Goal: Obtain resource: Download file/media

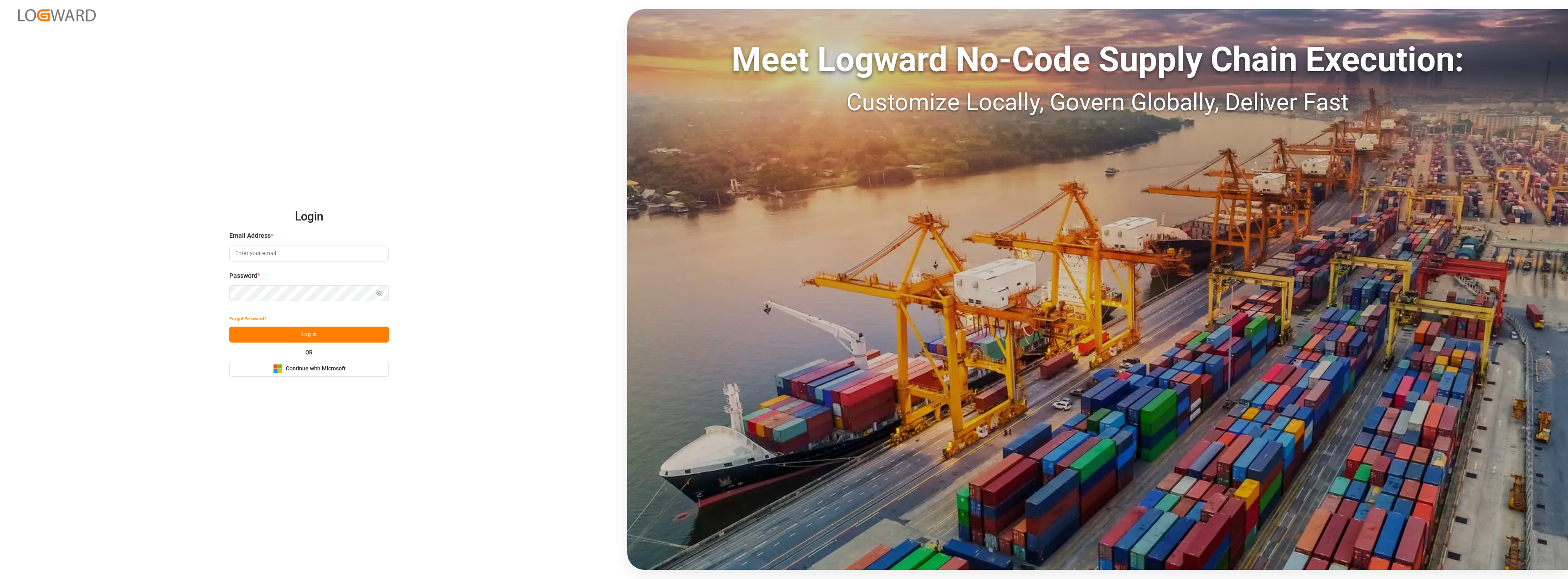
click at [342, 373] on span "Continue with Microsoft" at bounding box center [316, 369] width 60 height 8
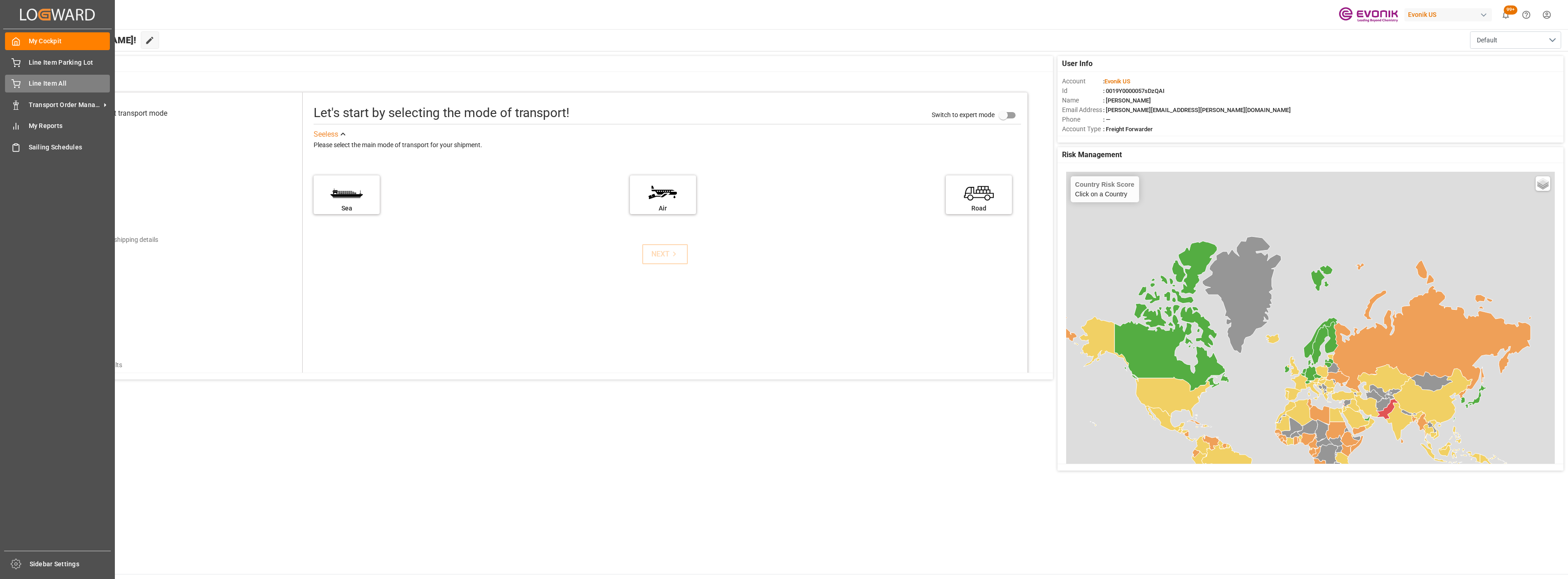
click at [28, 83] on div "Line Item All Line Item All" at bounding box center [57, 83] width 105 height 18
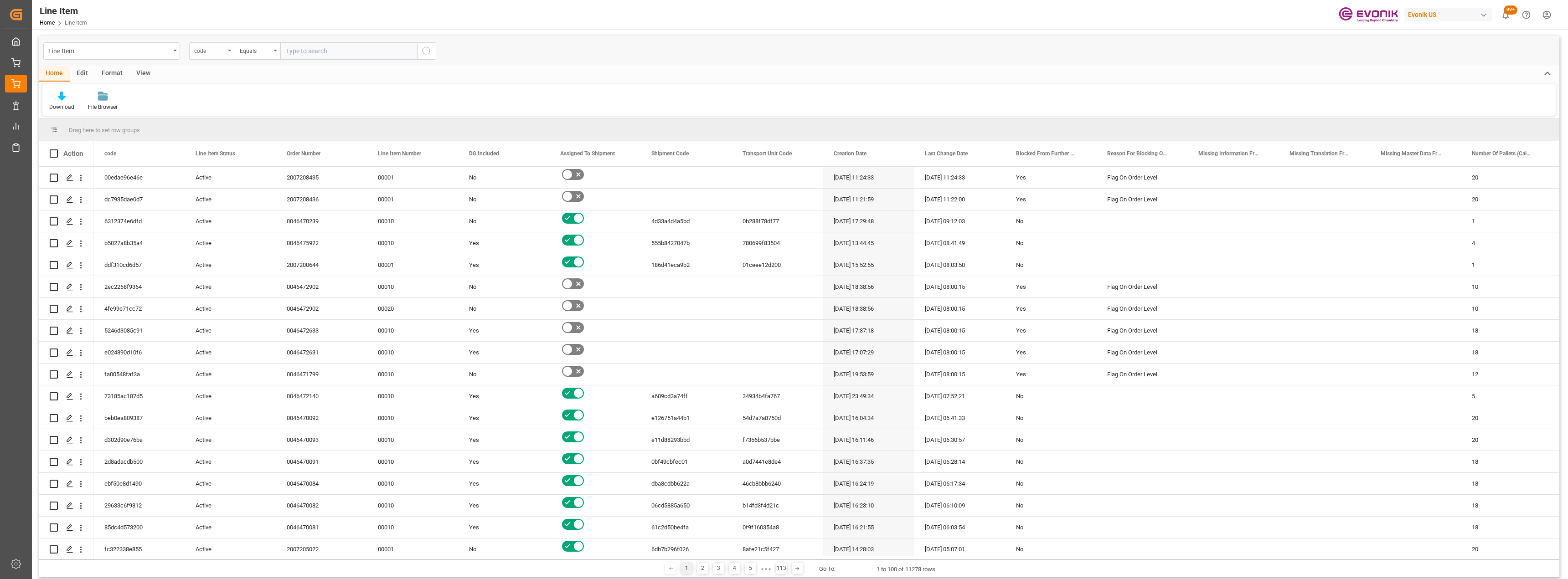
click at [220, 54] on div "code" at bounding box center [209, 49] width 31 height 10
type input "bus"
click at [253, 117] on div "Business Line" at bounding box center [257, 111] width 136 height 19
click at [257, 54] on div "Equals" at bounding box center [255, 49] width 31 height 10
click at [285, 106] on div "Fuzzy search" at bounding box center [303, 111] width 136 height 19
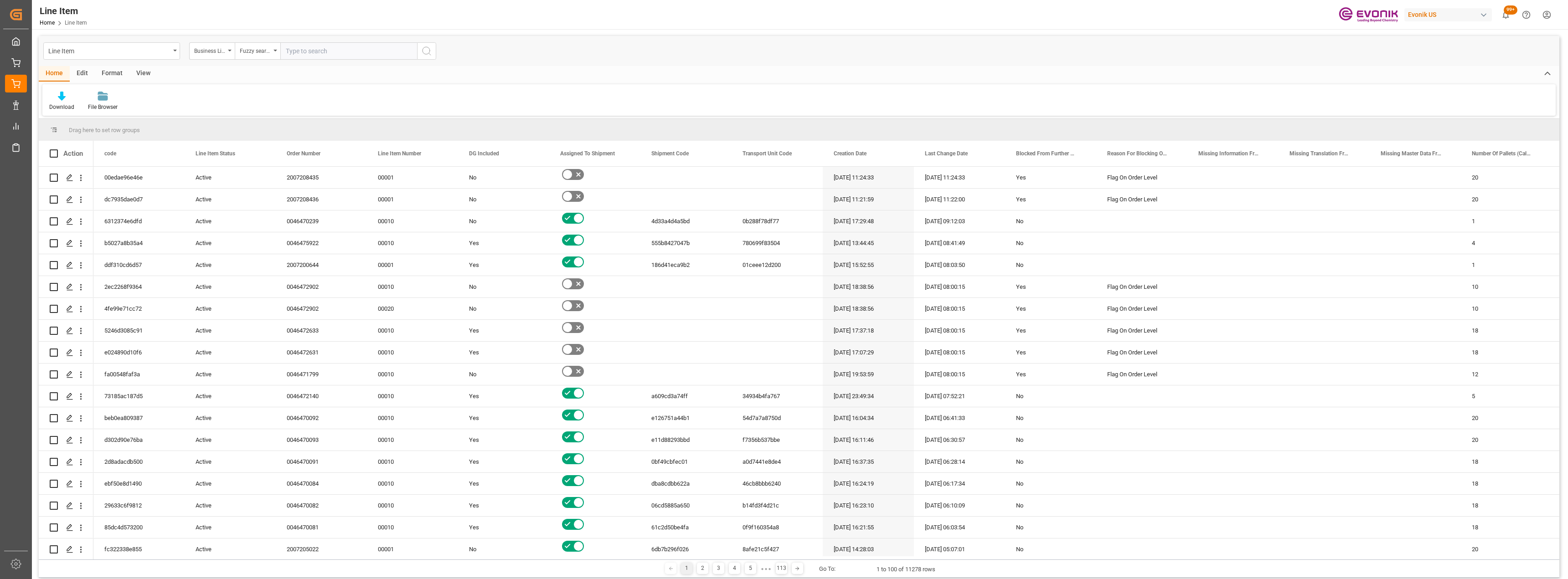
click at [341, 55] on input "text" at bounding box center [349, 51] width 137 height 17
type input "inter"
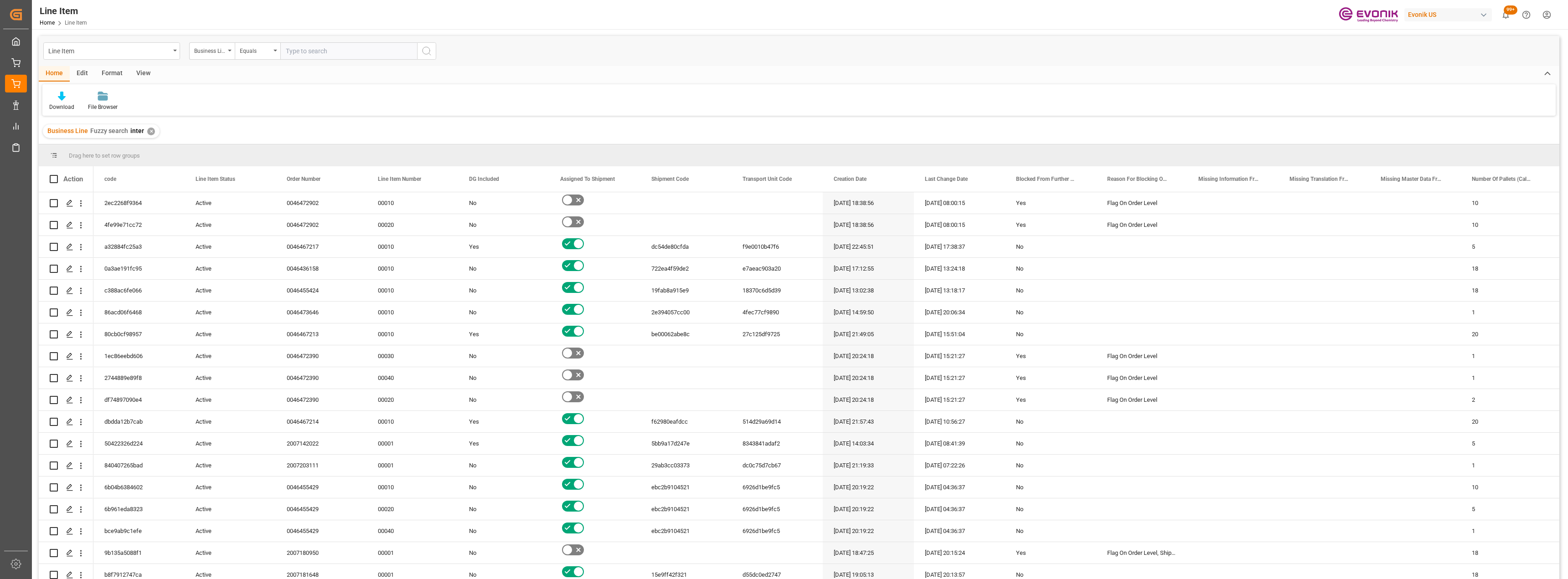
click at [150, 71] on div "View" at bounding box center [144, 74] width 28 height 15
click at [55, 104] on div "Default" at bounding box center [58, 106] width 18 height 8
click at [72, 151] on div "L-DB" at bounding box center [93, 147] width 80 height 10
click at [50, 71] on div "Home" at bounding box center [54, 74] width 31 height 15
click at [65, 100] on icon at bounding box center [61, 96] width 8 height 9
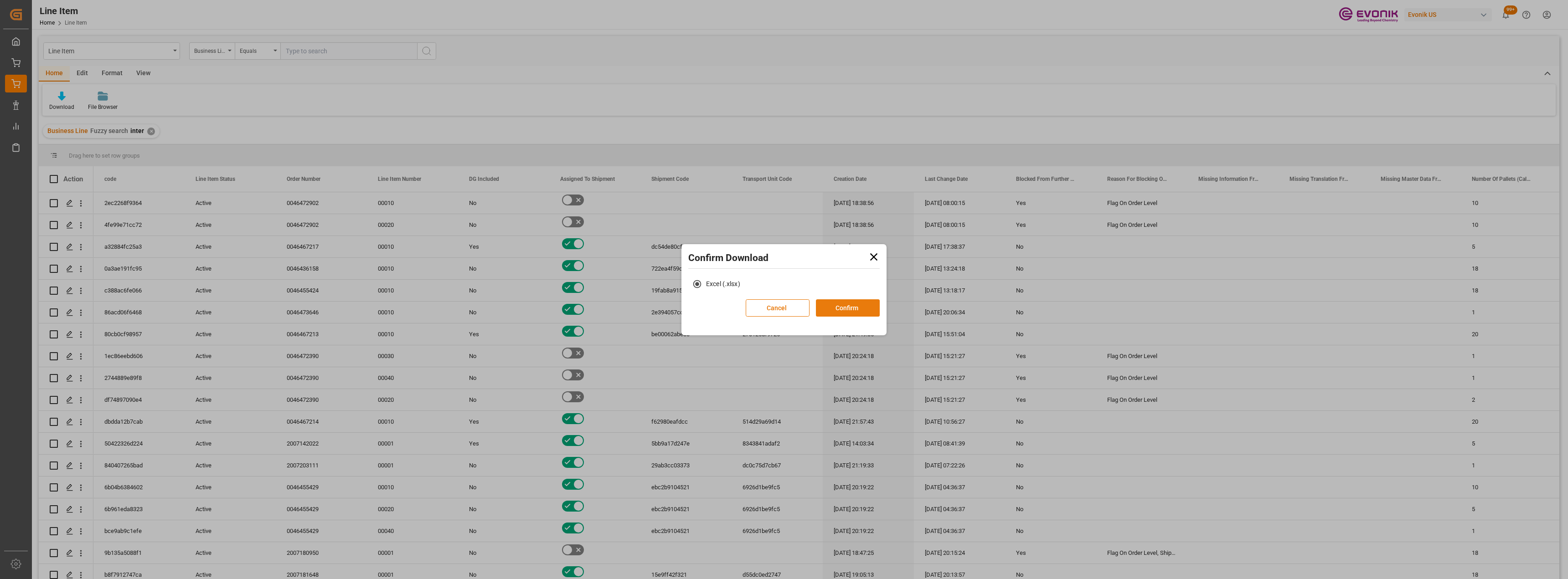
click at [831, 305] on button "Confirm" at bounding box center [847, 308] width 64 height 17
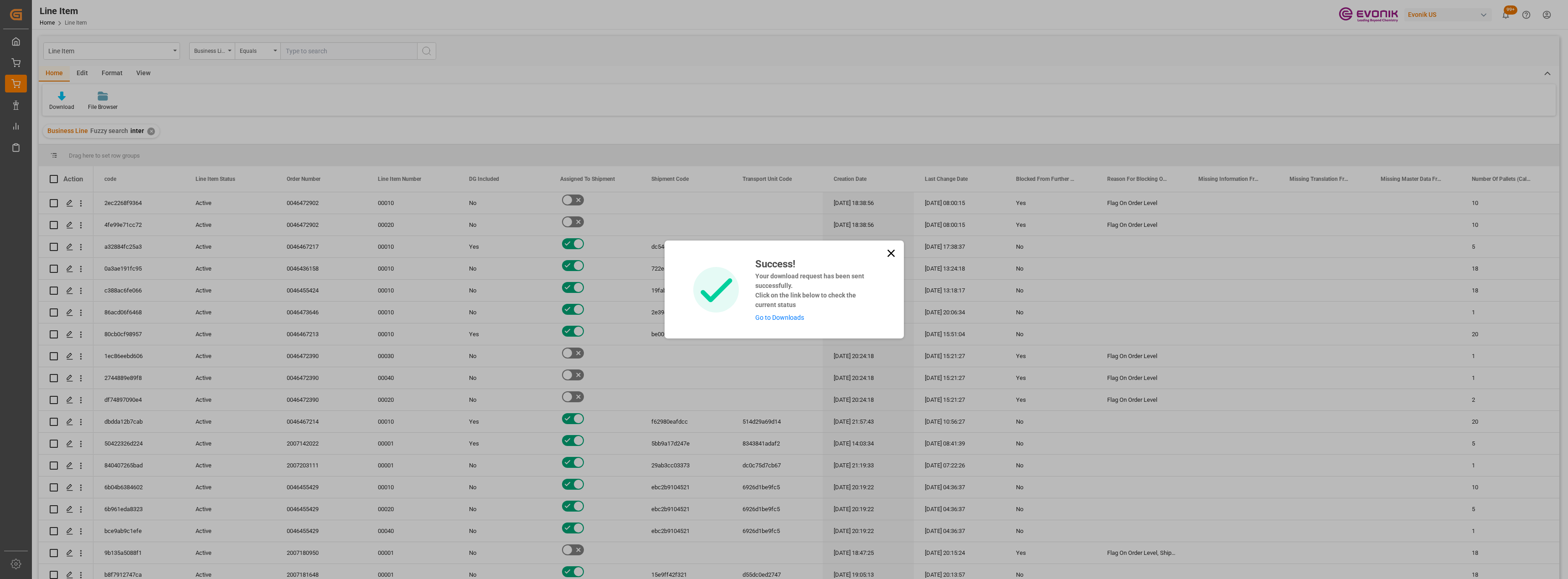
click at [897, 252] on icon at bounding box center [891, 253] width 13 height 13
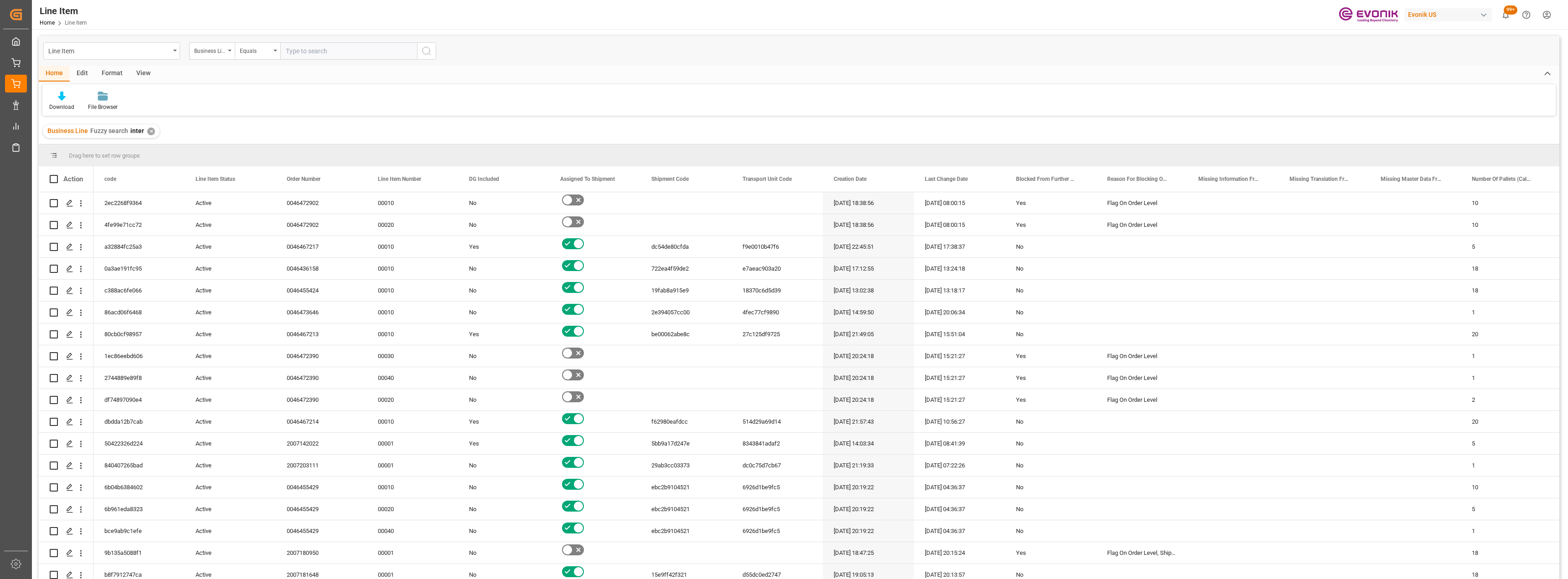
click at [267, 75] on div "Home Edit Format View" at bounding box center [799, 74] width 1521 height 15
click at [172, 52] on div "Line Item" at bounding box center [111, 51] width 137 height 17
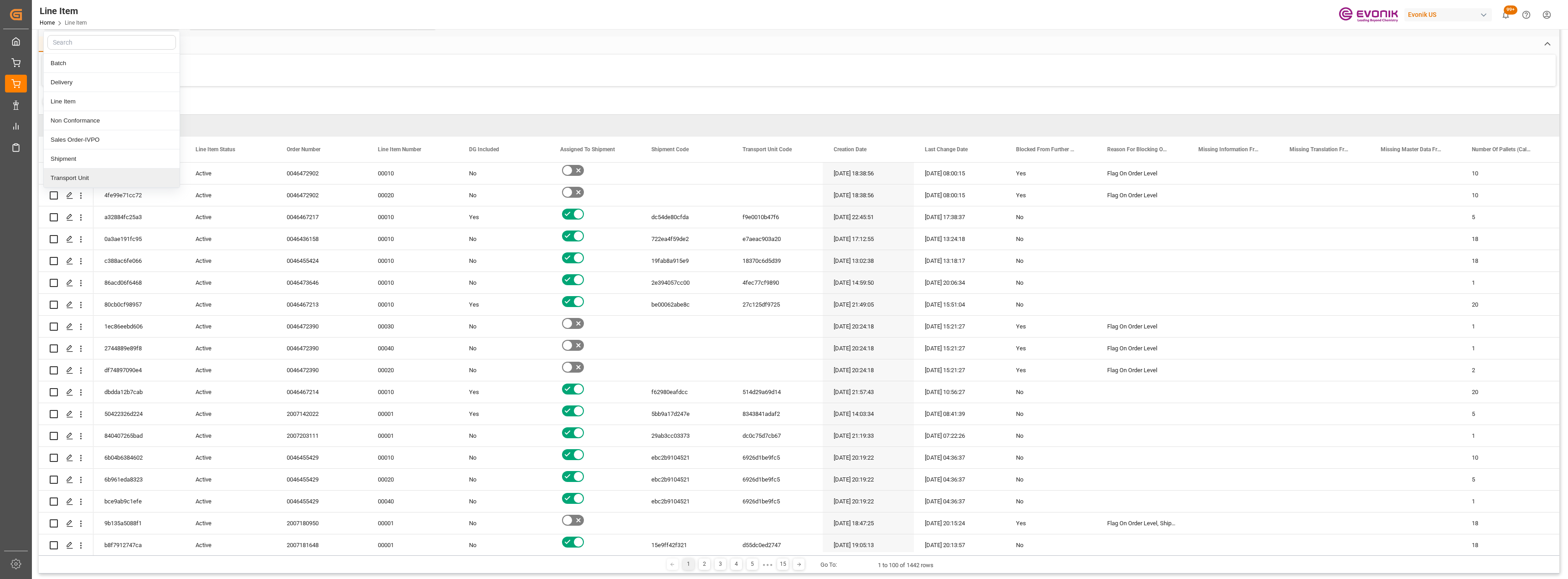
scroll to position [46, 0]
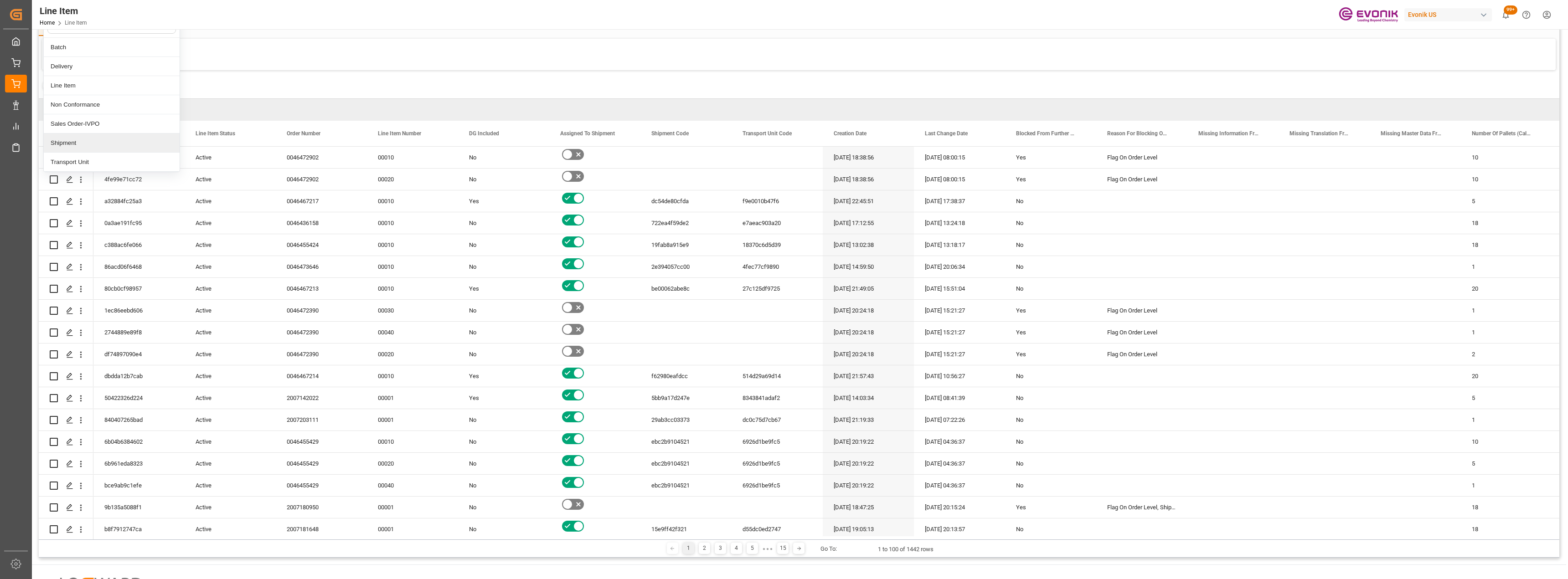
click at [99, 145] on div "Shipment" at bounding box center [111, 142] width 136 height 19
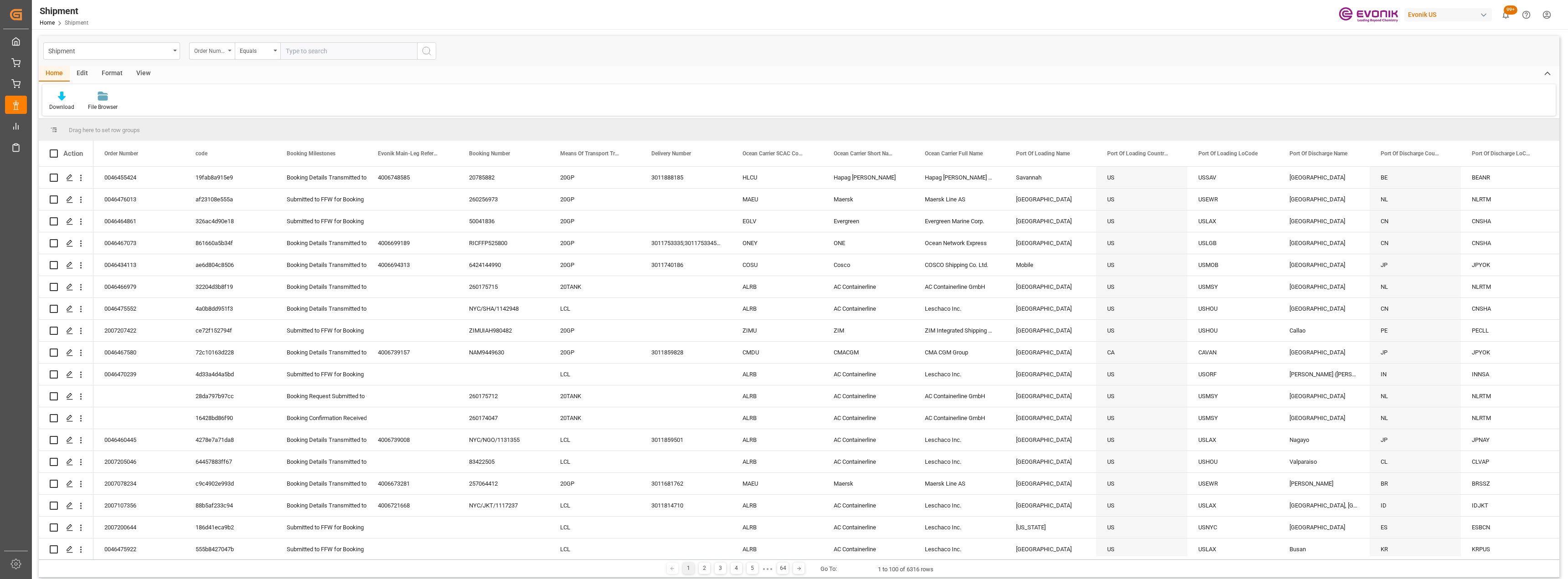
click at [226, 55] on div "Order Number" at bounding box center [212, 51] width 46 height 17
type input "bus"
click at [215, 95] on div "Business Line" at bounding box center [257, 92] width 136 height 19
click at [253, 58] on div "Equals" at bounding box center [257, 51] width 46 height 17
type input "fu"
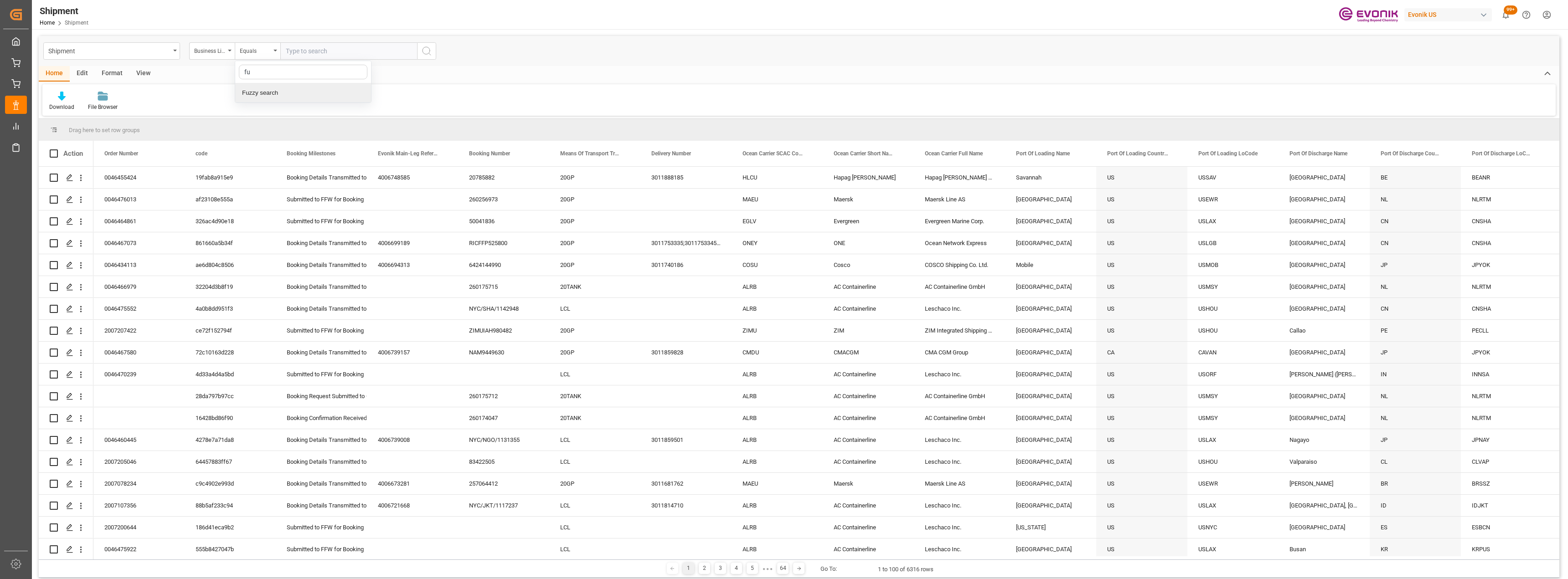
click at [279, 97] on div "Fuzzy search" at bounding box center [303, 92] width 136 height 19
click at [304, 61] on div "Shipment Business Line Fuzzy search" at bounding box center [799, 50] width 1521 height 30
click at [306, 54] on input "text" at bounding box center [349, 51] width 137 height 17
type input "inter"
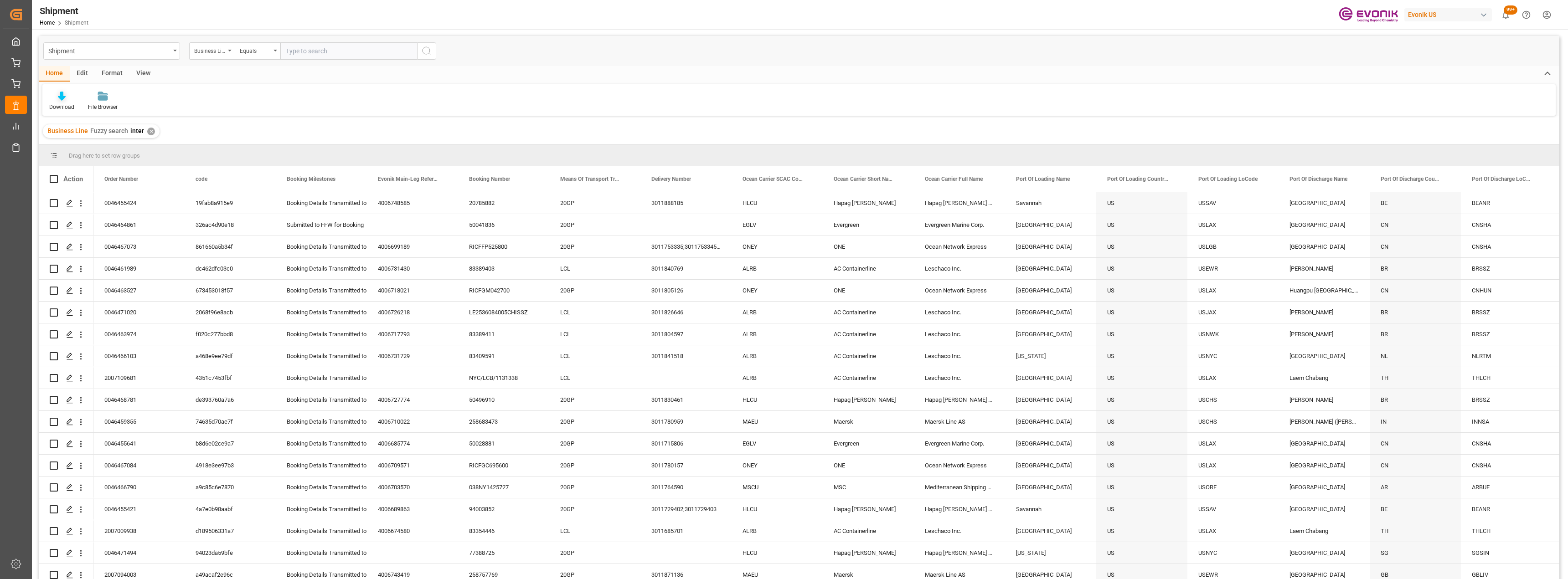
click at [61, 99] on icon at bounding box center [61, 96] width 8 height 9
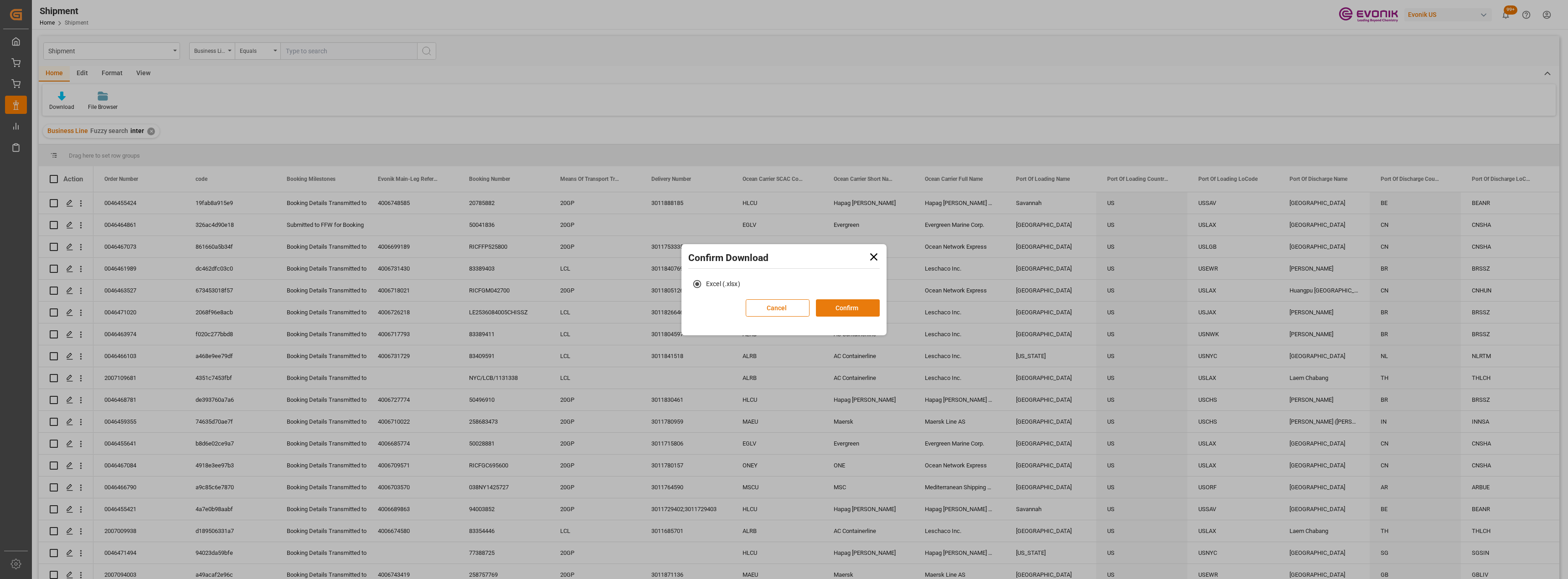
drag, startPoint x: 843, startPoint y: 303, endPoint x: 688, endPoint y: 298, distance: 155.1
click at [843, 303] on button "Confirm" at bounding box center [847, 308] width 64 height 17
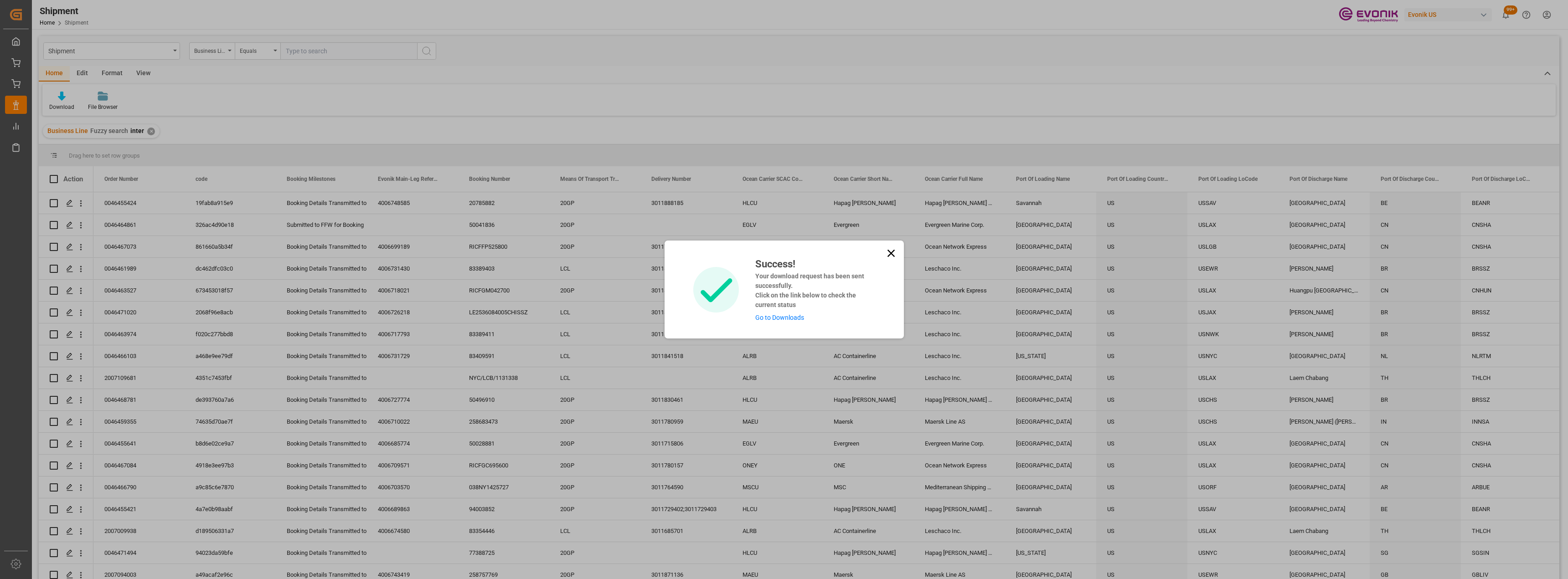
click at [894, 251] on icon at bounding box center [891, 253] width 13 height 13
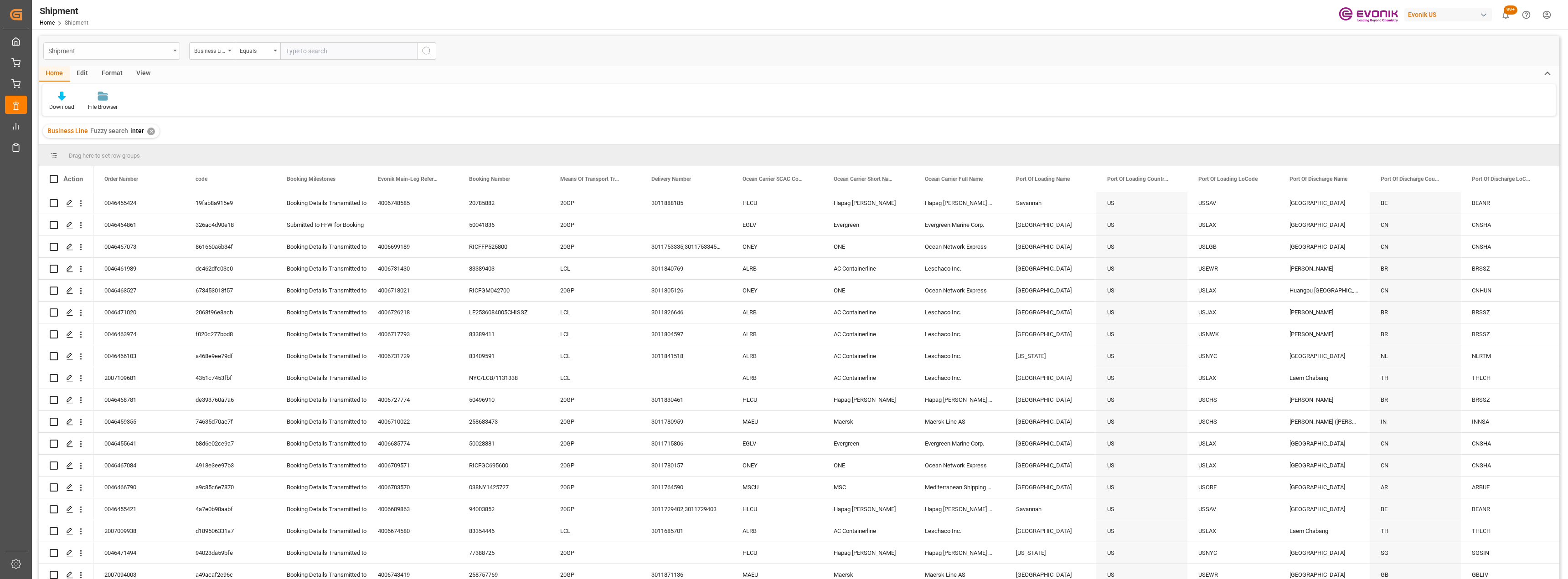
drag, startPoint x: 166, startPoint y: 52, endPoint x: 167, endPoint y: 58, distance: 6.1
click at [165, 52] on div "Shipment" at bounding box center [109, 50] width 122 height 12
click at [110, 206] on div "Transport Unit" at bounding box center [111, 207] width 136 height 19
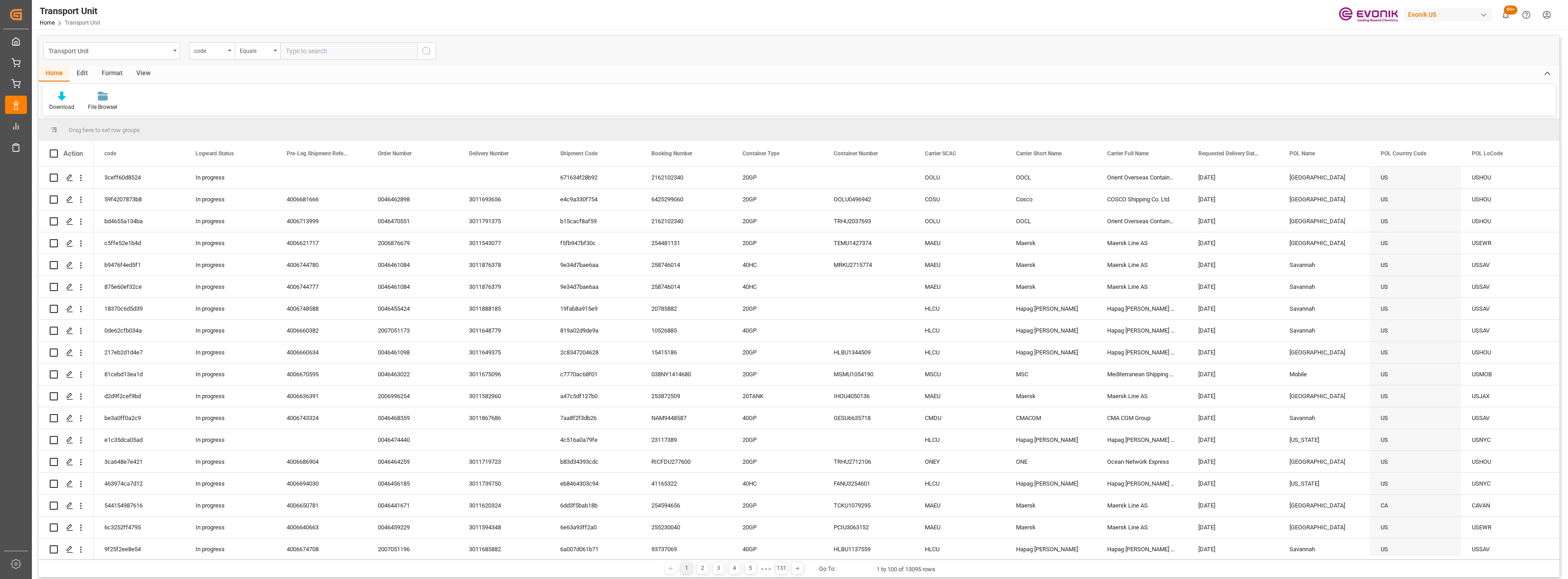
click at [146, 72] on div "View" at bounding box center [144, 74] width 28 height 15
click at [52, 97] on div at bounding box center [58, 96] width 18 height 10
drag, startPoint x: 92, startPoint y: 150, endPoint x: 57, endPoint y: 84, distance: 74.7
click at [92, 150] on div "TU-DB" at bounding box center [93, 147] width 80 height 10
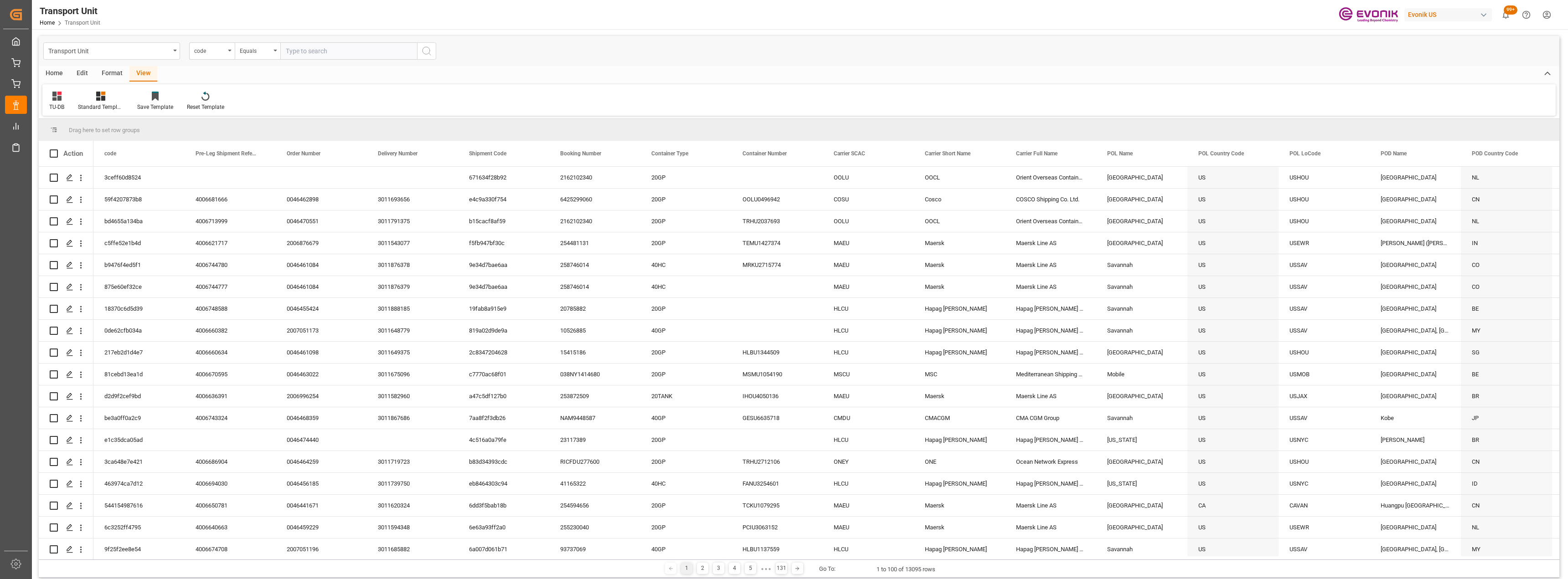
click at [57, 75] on div "Home" at bounding box center [54, 74] width 31 height 15
click at [68, 100] on div at bounding box center [61, 96] width 25 height 10
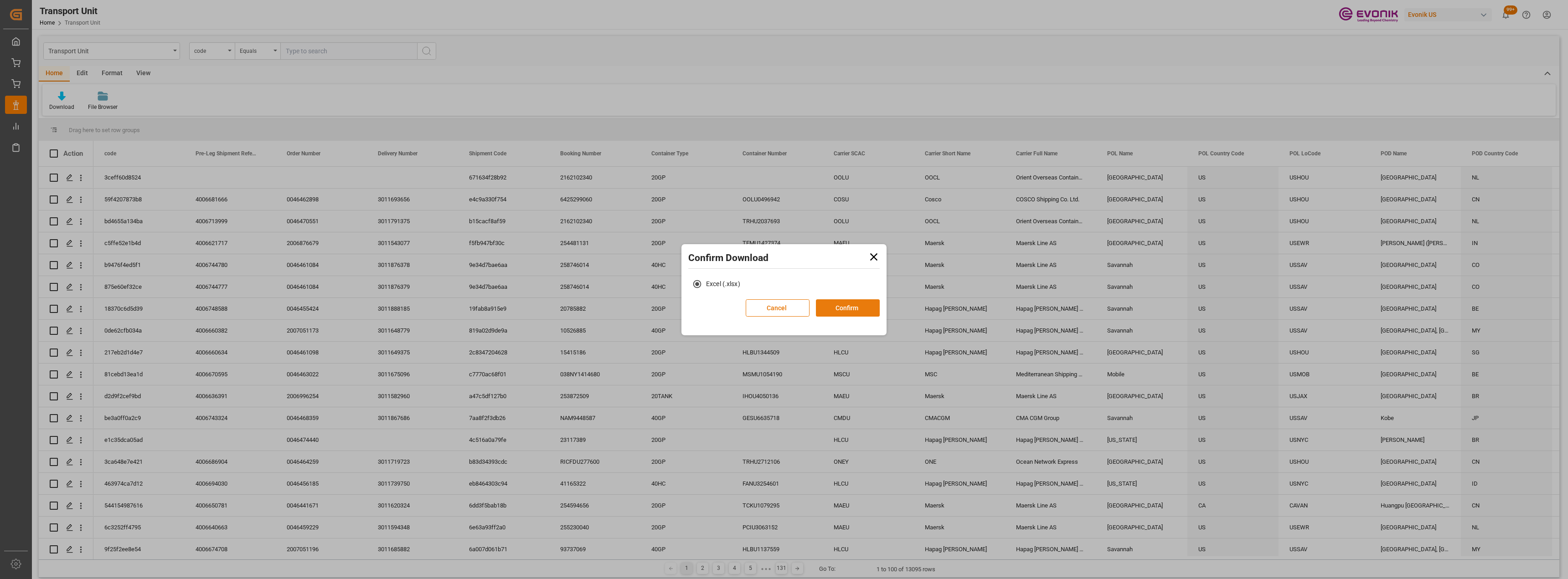
click at [845, 305] on button "Confirm" at bounding box center [847, 308] width 64 height 17
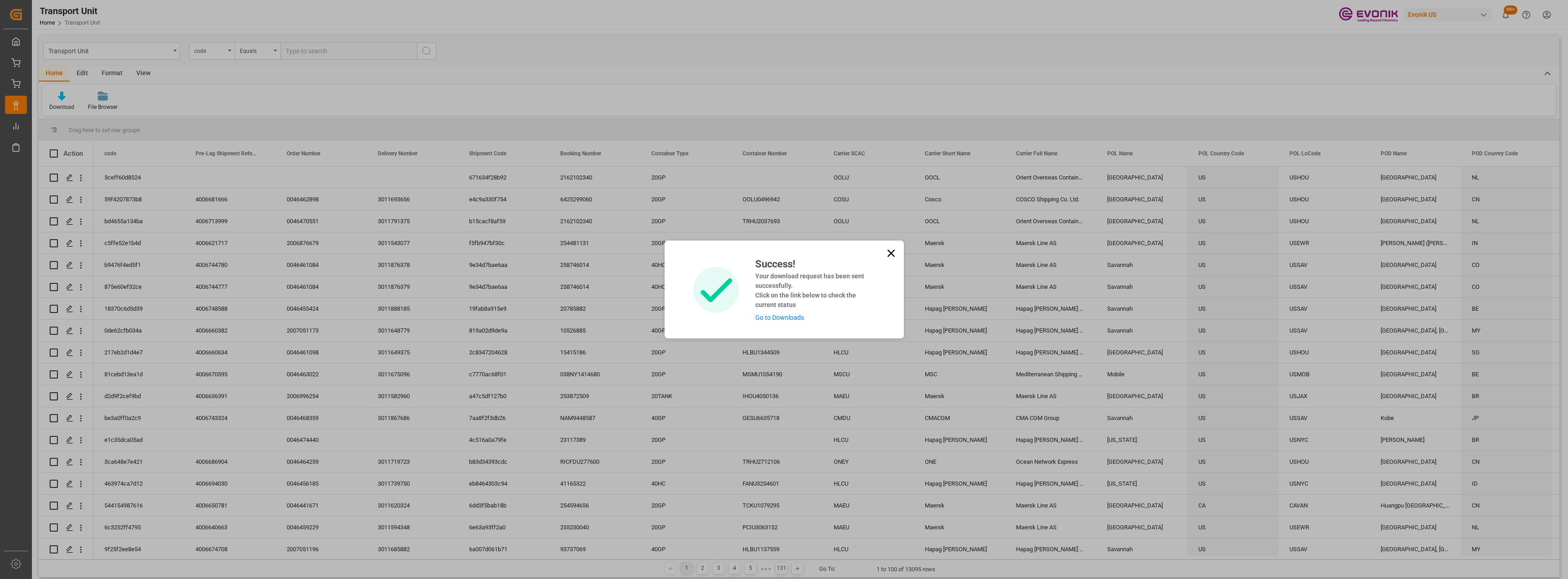
click at [767, 321] on link "Go to Downloads" at bounding box center [780, 317] width 49 height 7
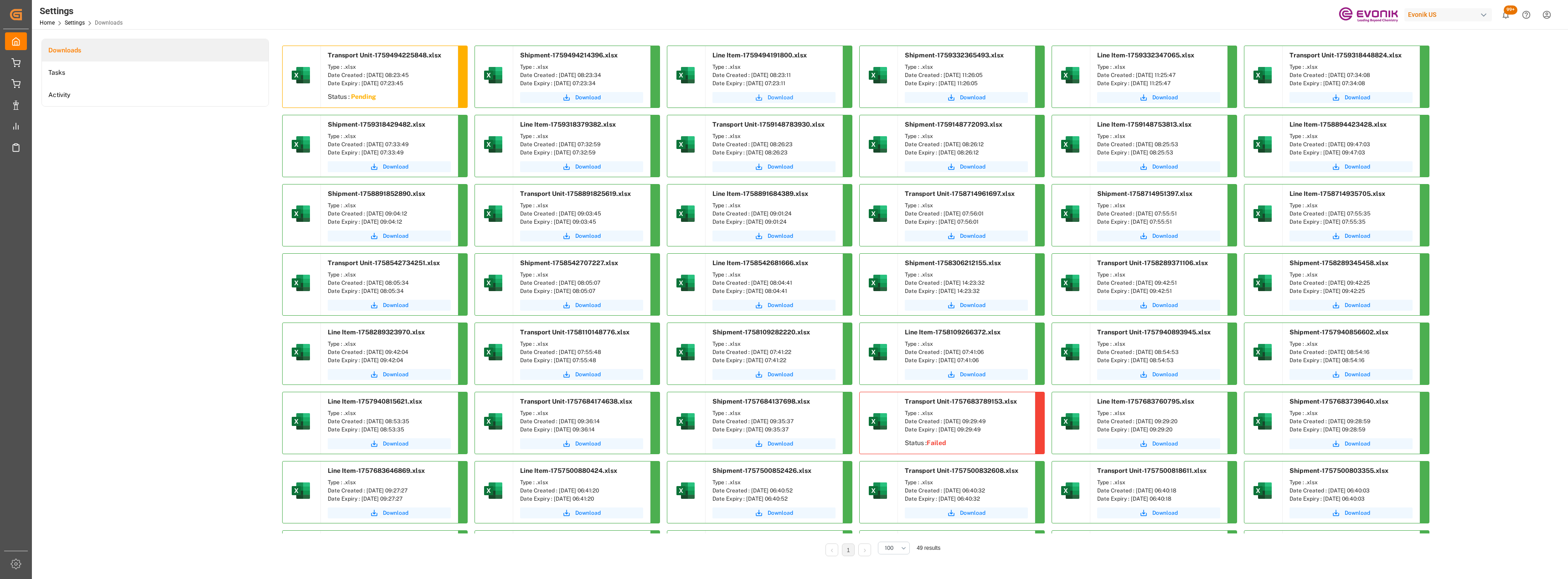
click at [769, 95] on span "Download" at bounding box center [780, 97] width 26 height 8
click at [583, 99] on span "Download" at bounding box center [588, 97] width 26 height 8
click at [395, 95] on span "Download" at bounding box center [396, 97] width 26 height 8
